Goal: Information Seeking & Learning: Find specific page/section

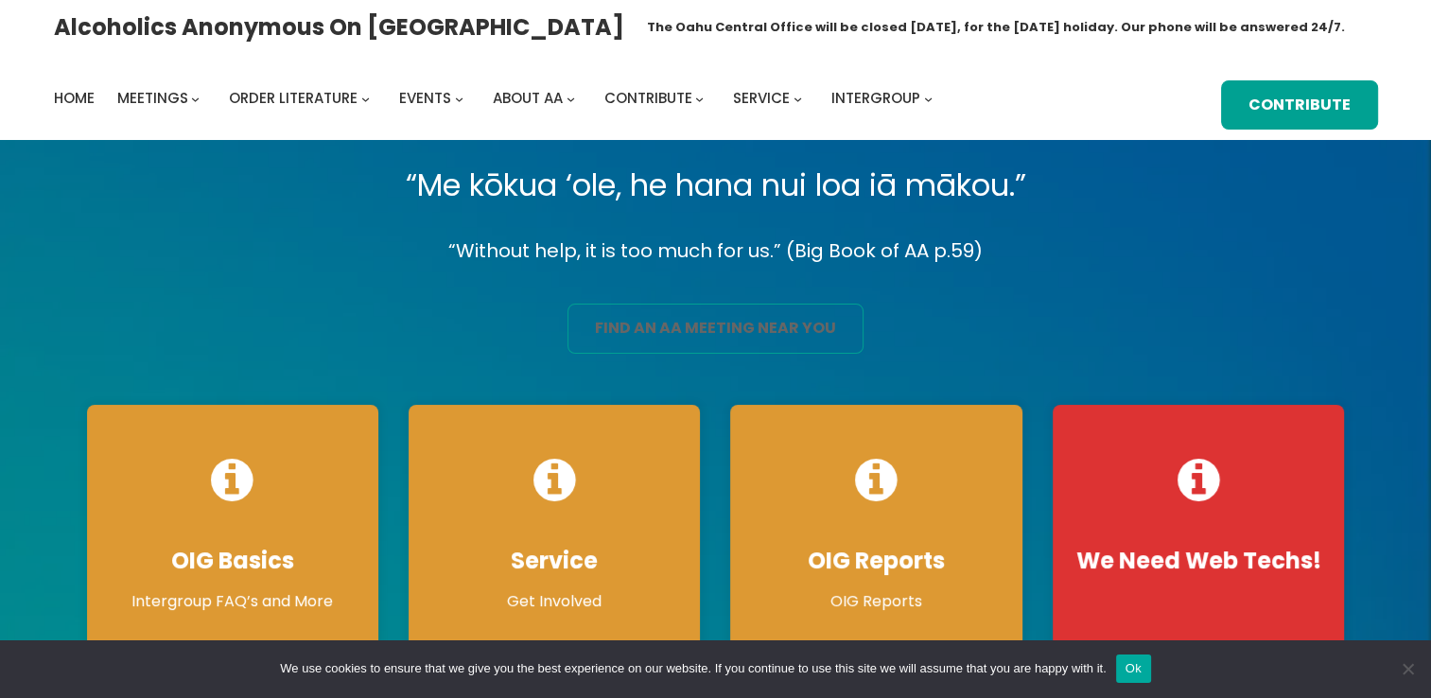
click at [605, 312] on link "find an aa meeting near you" at bounding box center [715, 329] width 296 height 50
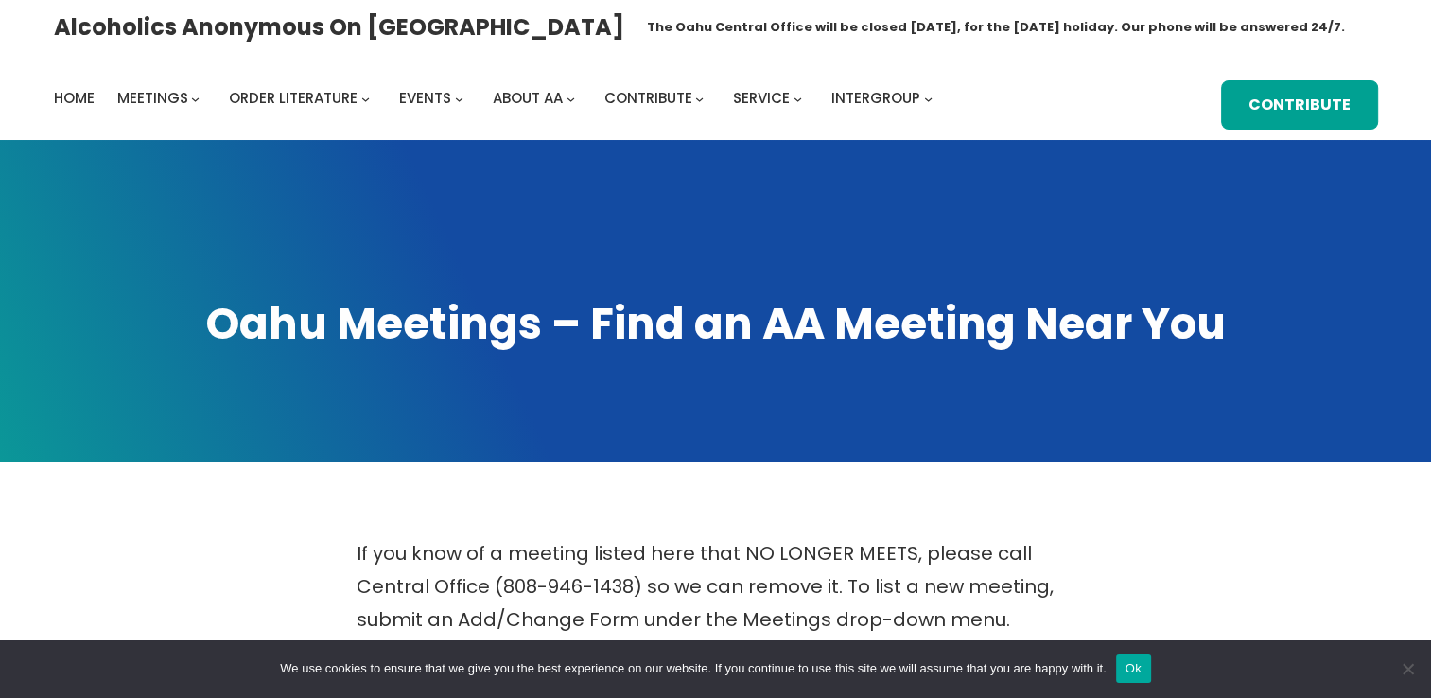
scroll to position [610, 0]
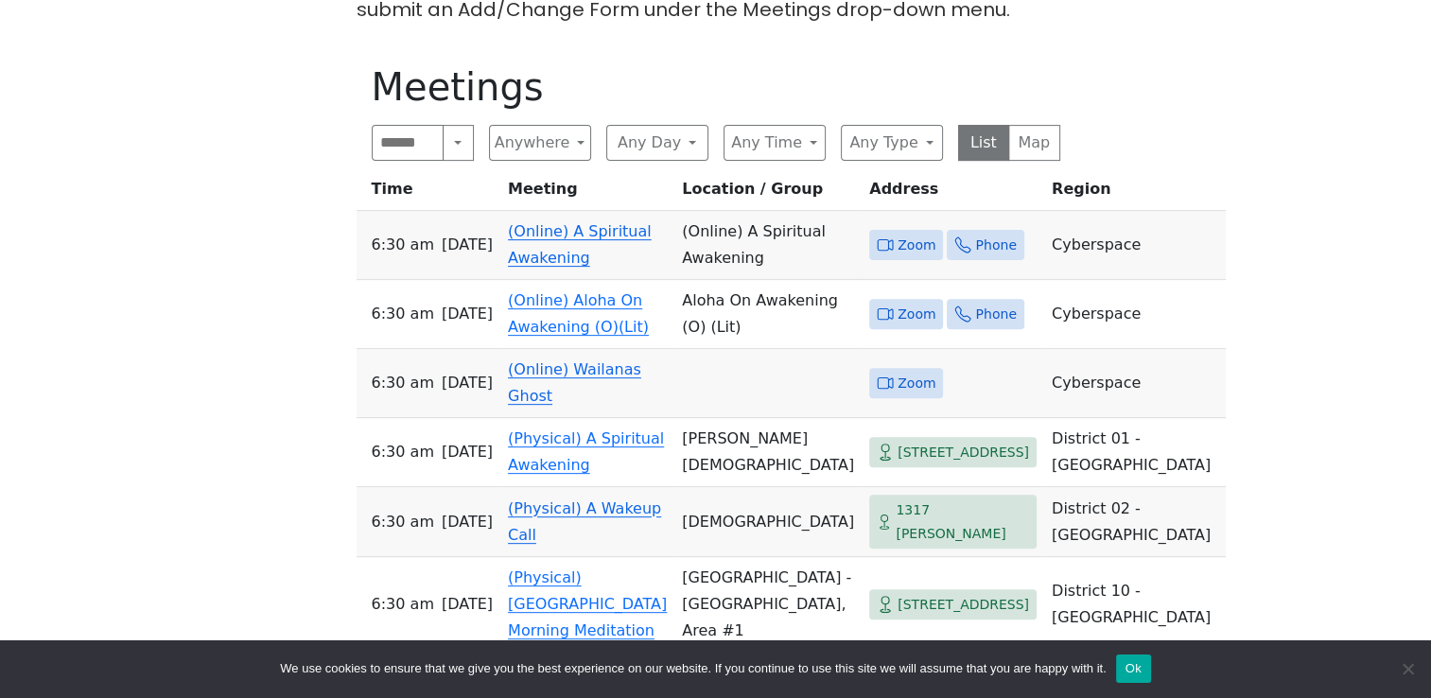
click at [897, 234] on span "Zoom" at bounding box center [916, 246] width 38 height 24
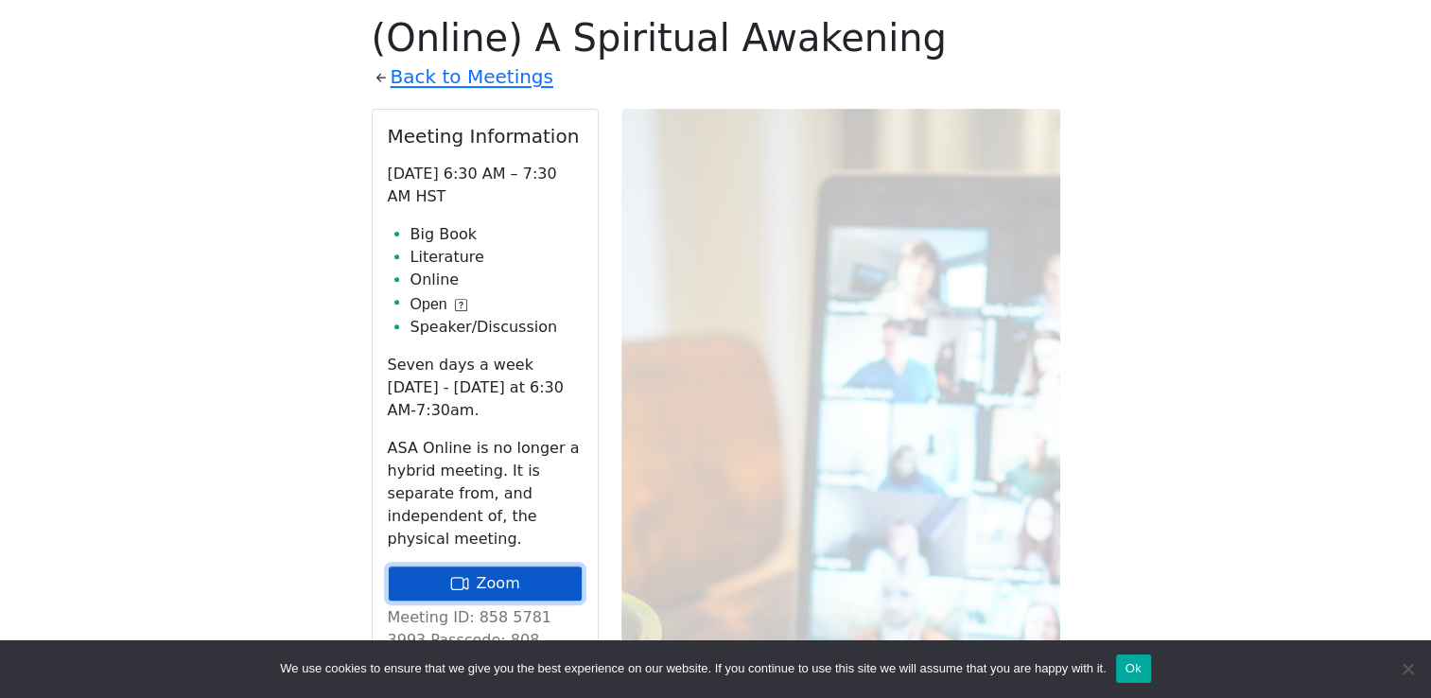
click at [505, 565] on link "Zoom" at bounding box center [485, 583] width 195 height 36
